Goal: Use online tool/utility: Utilize a website feature to perform a specific function

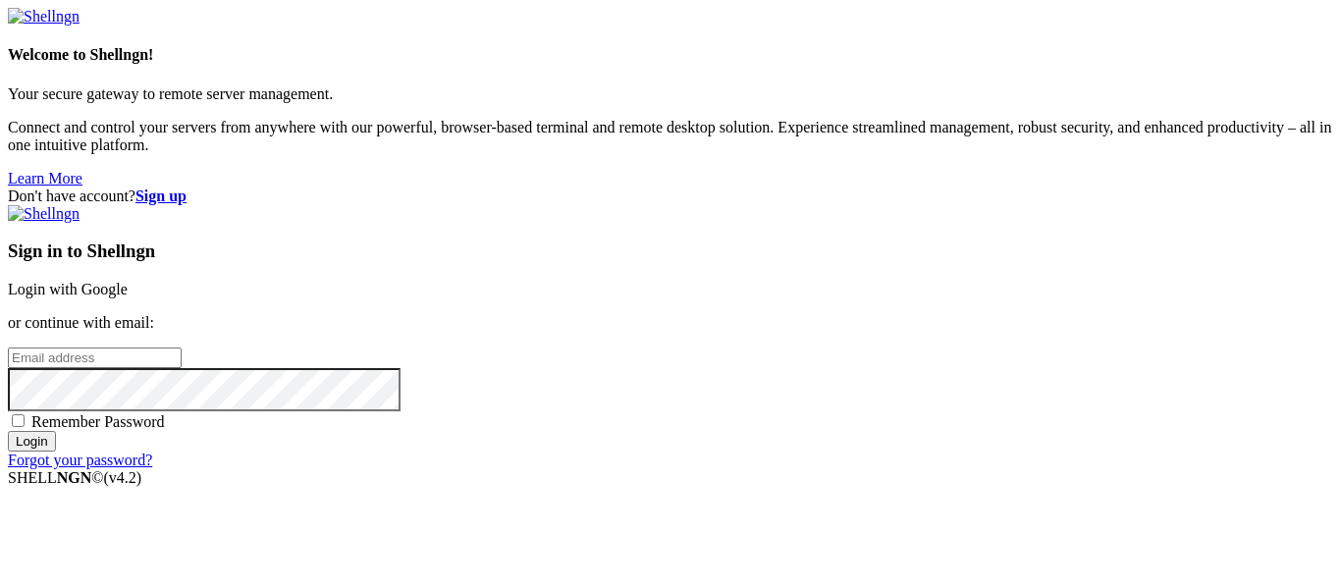
click at [182, 347] on input "email" at bounding box center [95, 357] width 174 height 21
click at [128, 281] on link "Login with Google" at bounding box center [68, 289] width 120 height 17
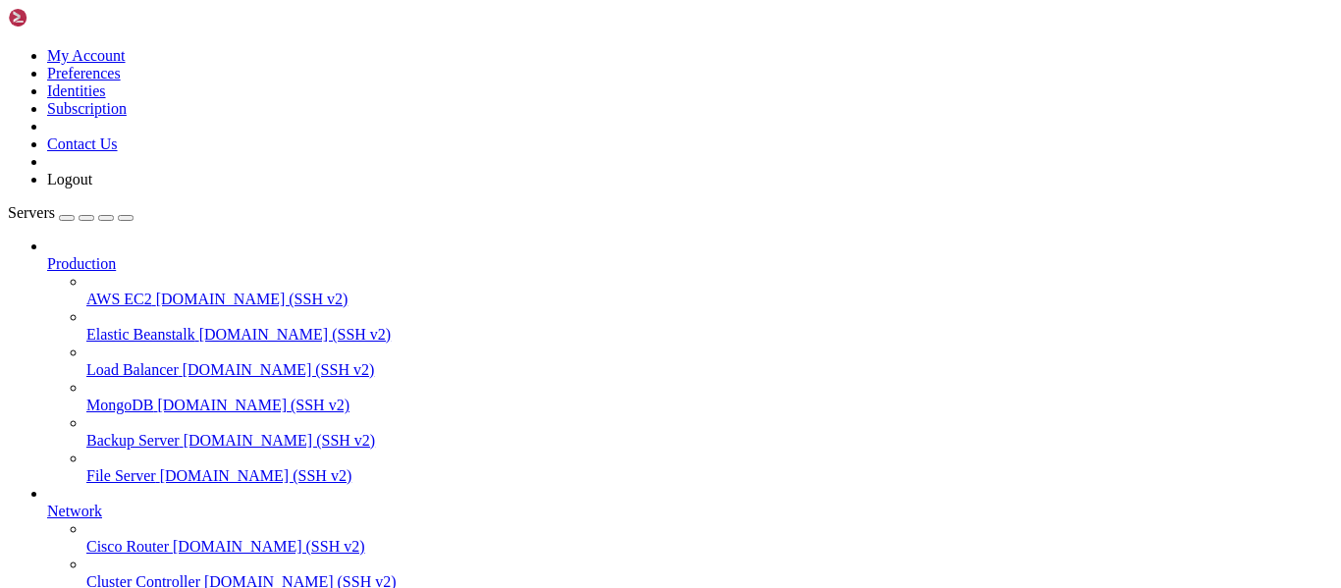
scroll to position [283, 0]
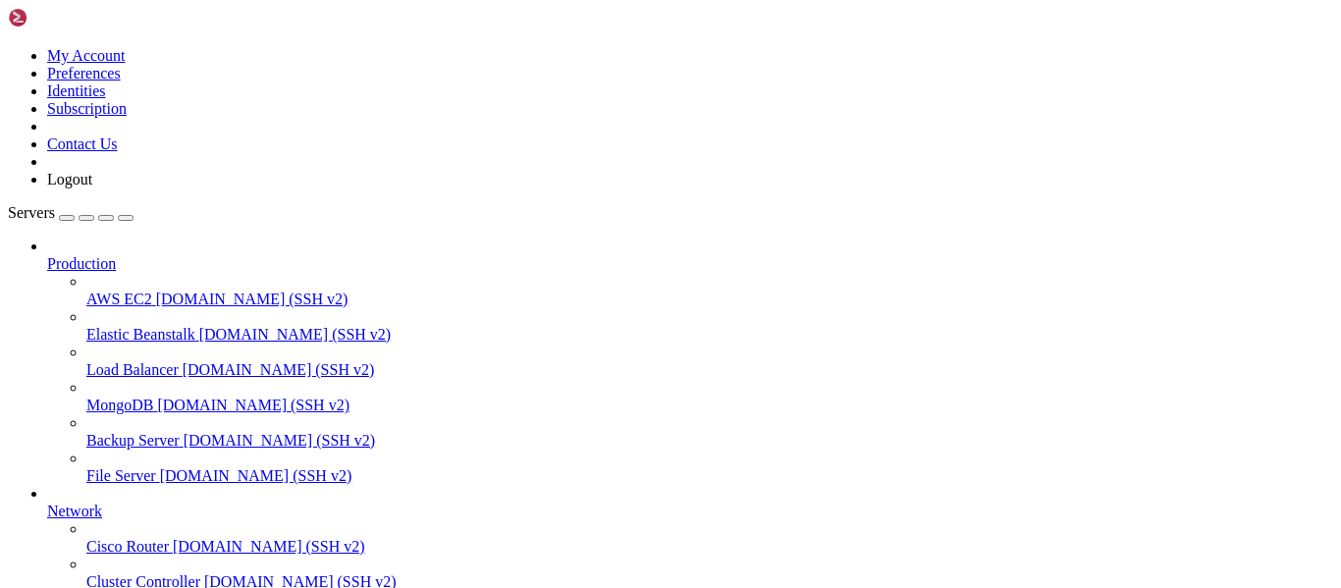
scroll to position [204, 0]
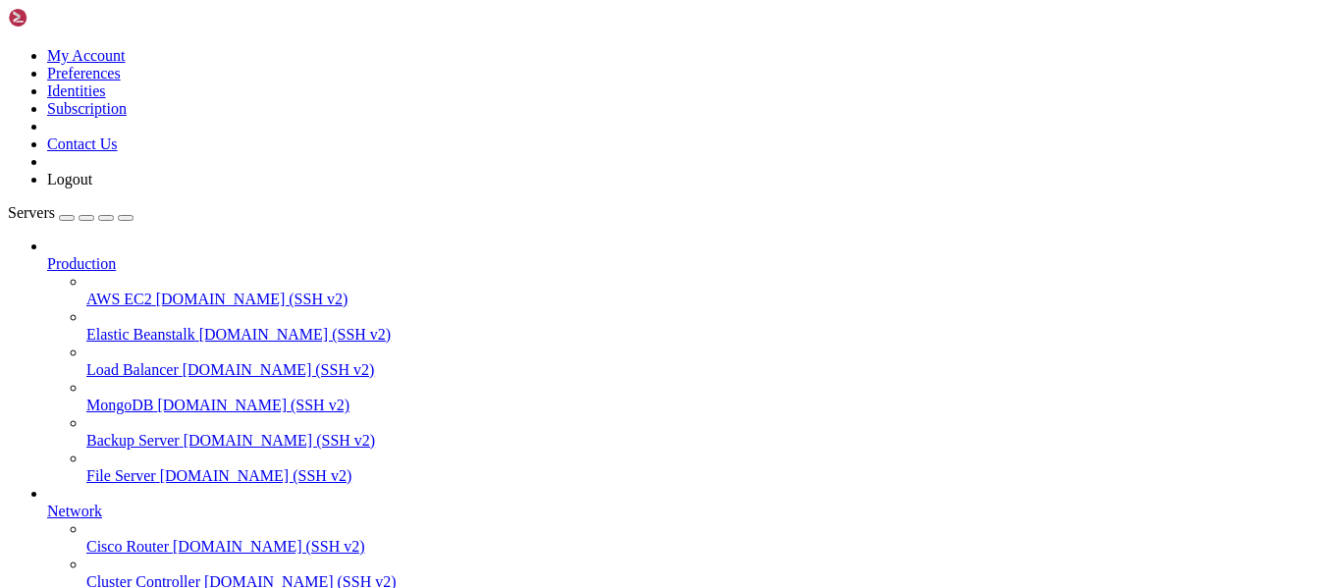
scroll to position [1290, 0]
